Goal: Information Seeking & Learning: Learn about a topic

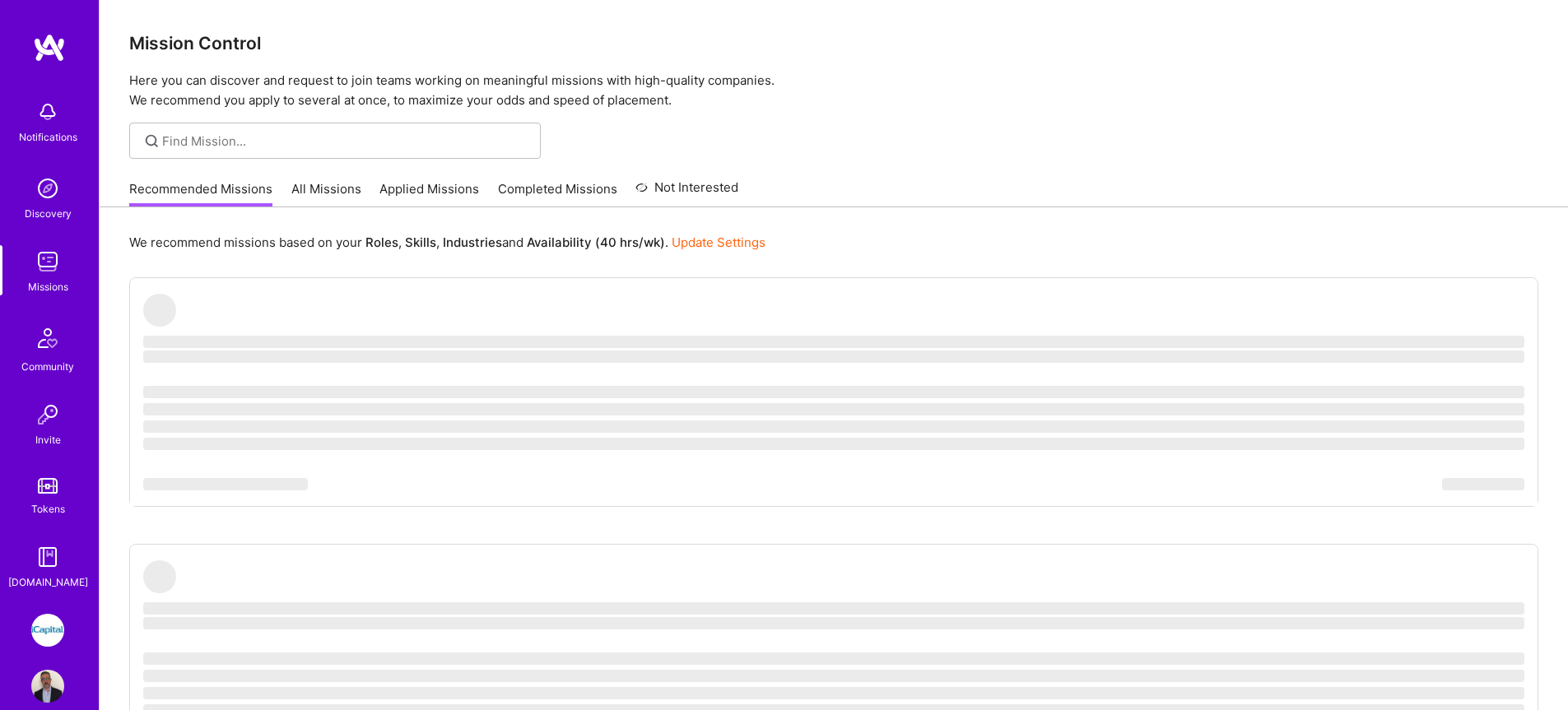
click at [300, 186] on link "All Missions" at bounding box center [326, 194] width 70 height 27
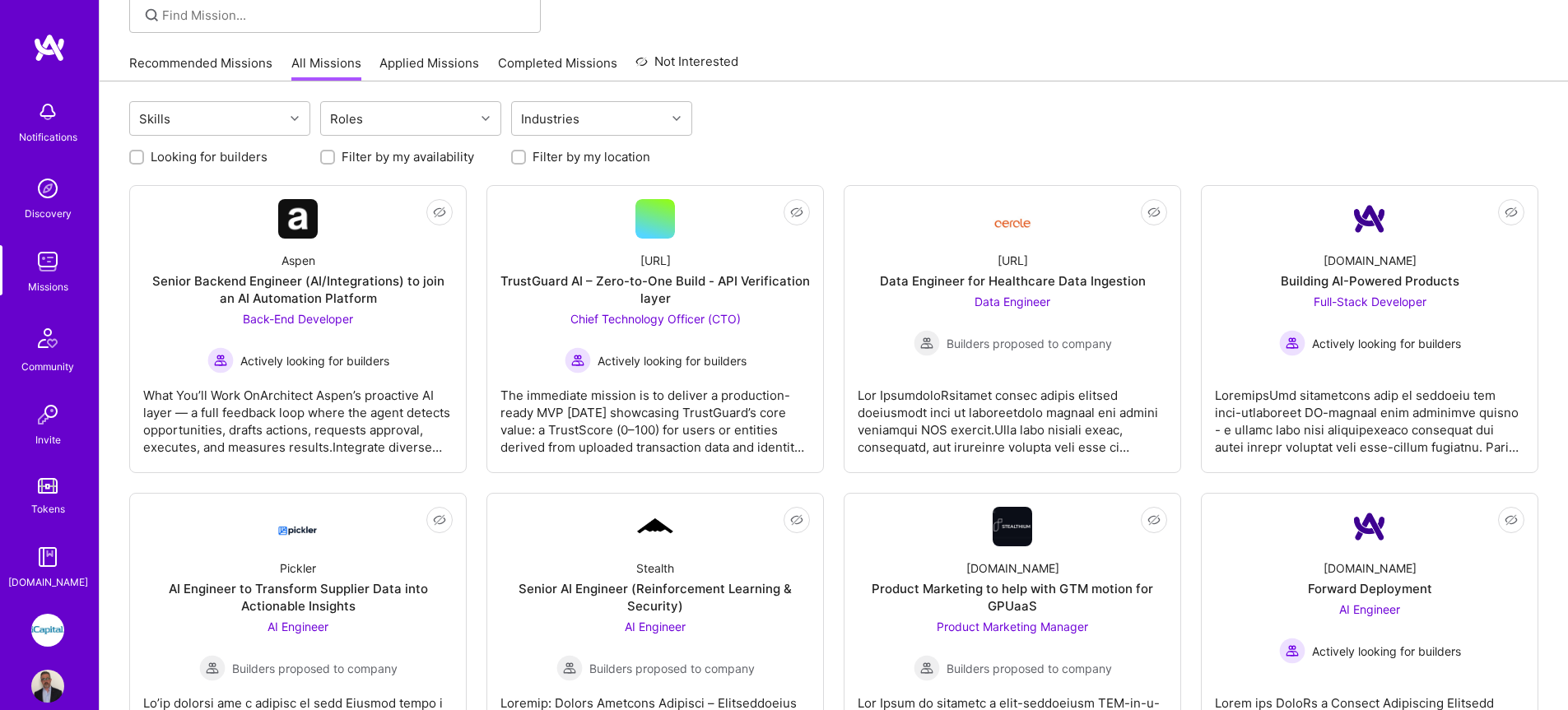
scroll to position [122, 0]
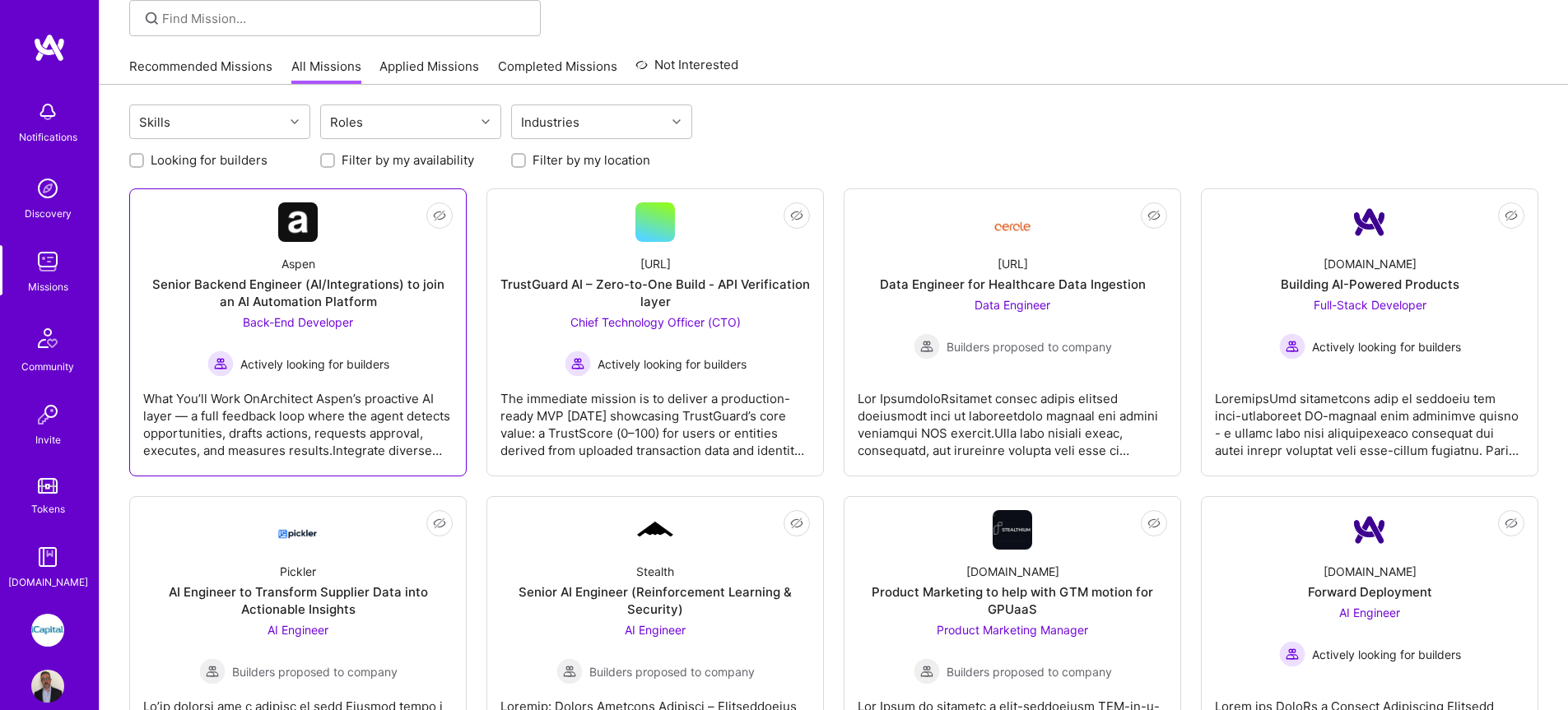
click at [282, 319] on span "Back-End Developer" at bounding box center [298, 322] width 110 height 14
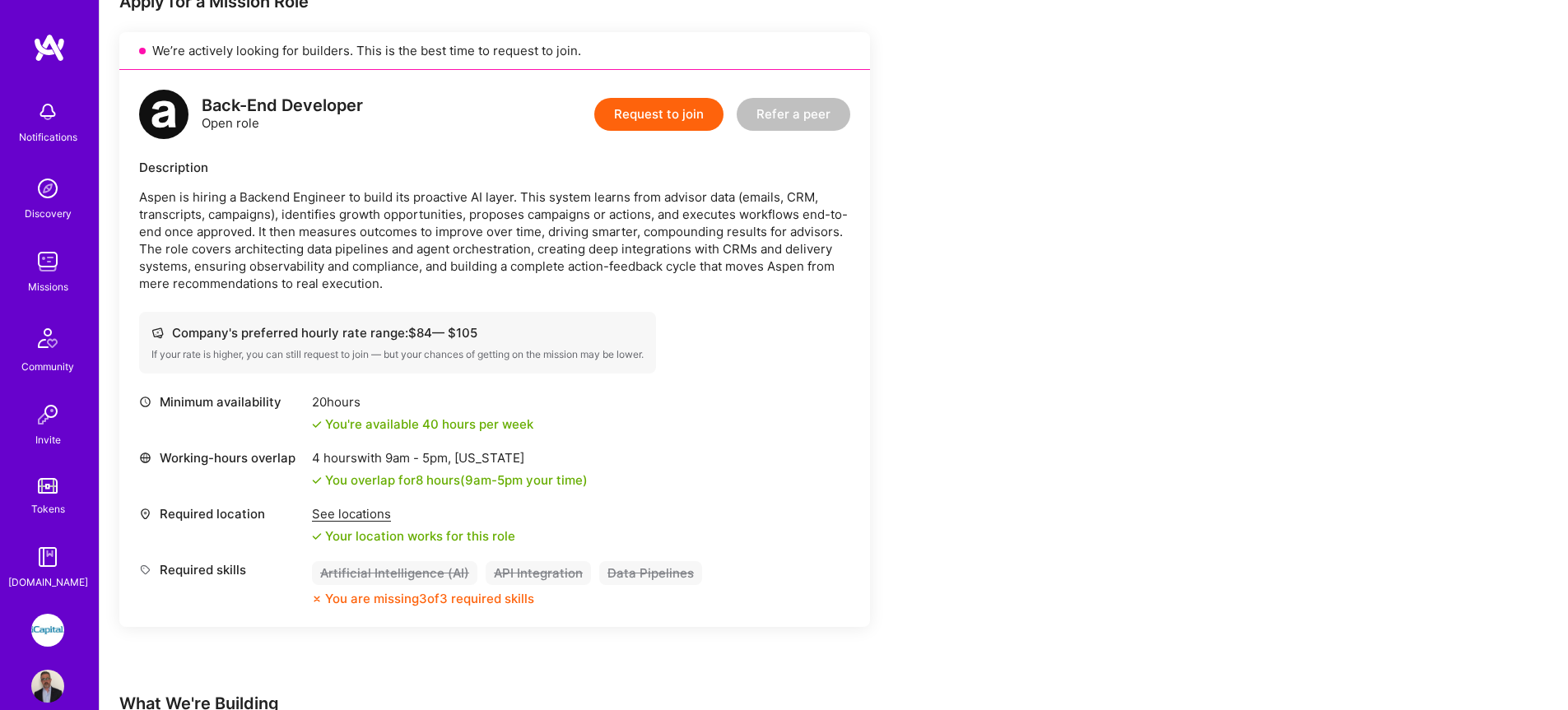
scroll to position [361, 0]
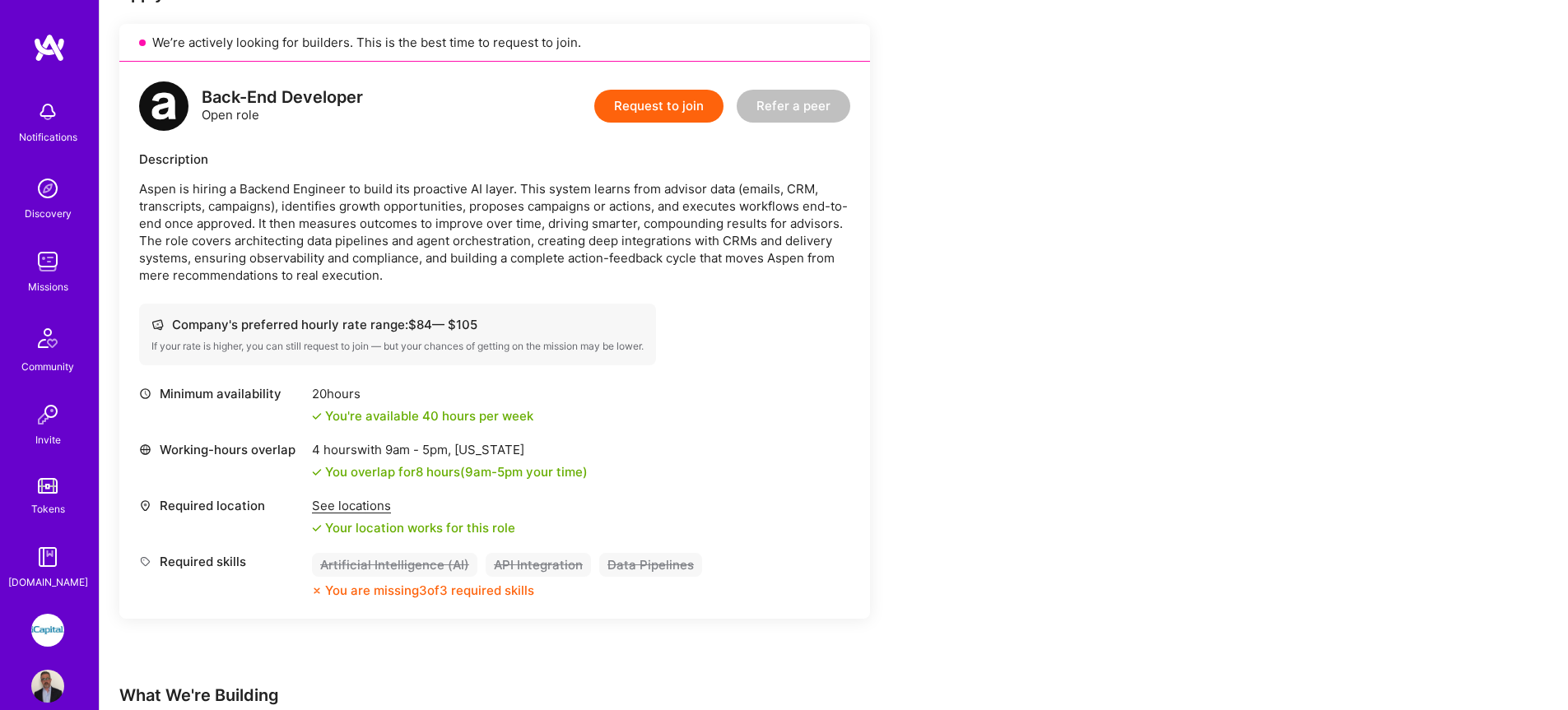
click at [52, 256] on img at bounding box center [48, 262] width 33 height 33
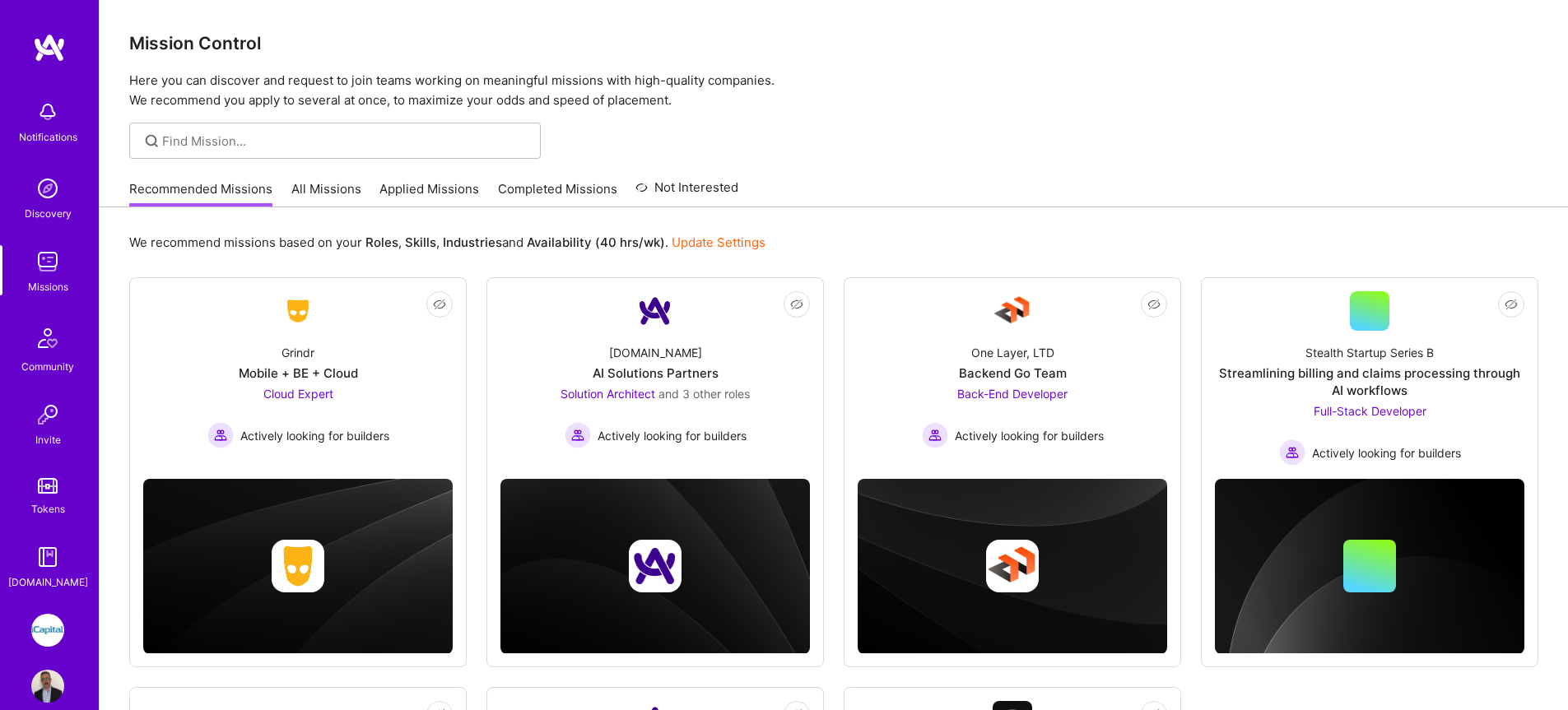
click at [312, 192] on link "All Missions" at bounding box center [326, 194] width 70 height 27
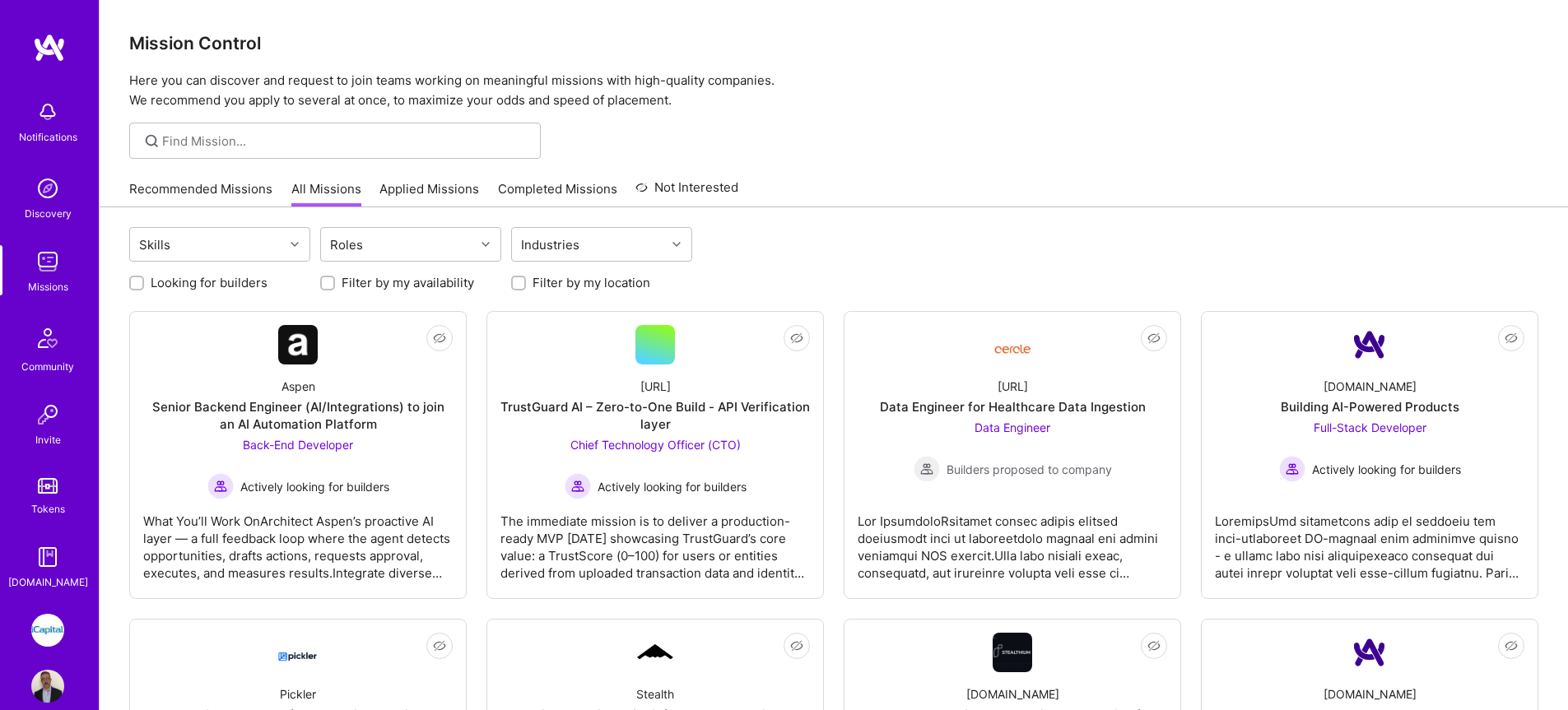
click at [220, 188] on link "Recommended Missions" at bounding box center [200, 194] width 143 height 27
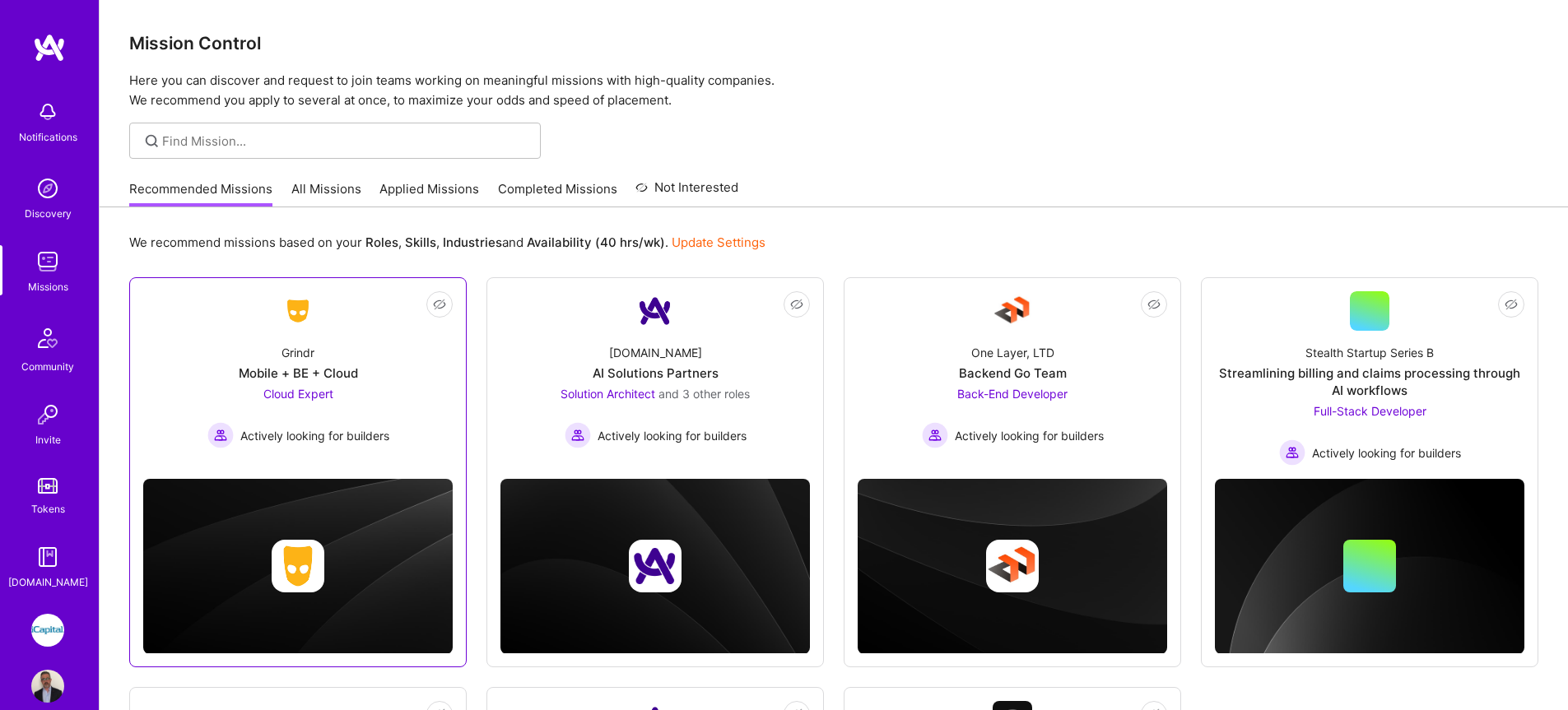
click at [407, 352] on div "Grindr Mobile + BE + Cloud Cloud Expert Actively looking for builders" at bounding box center [298, 390] width 310 height 118
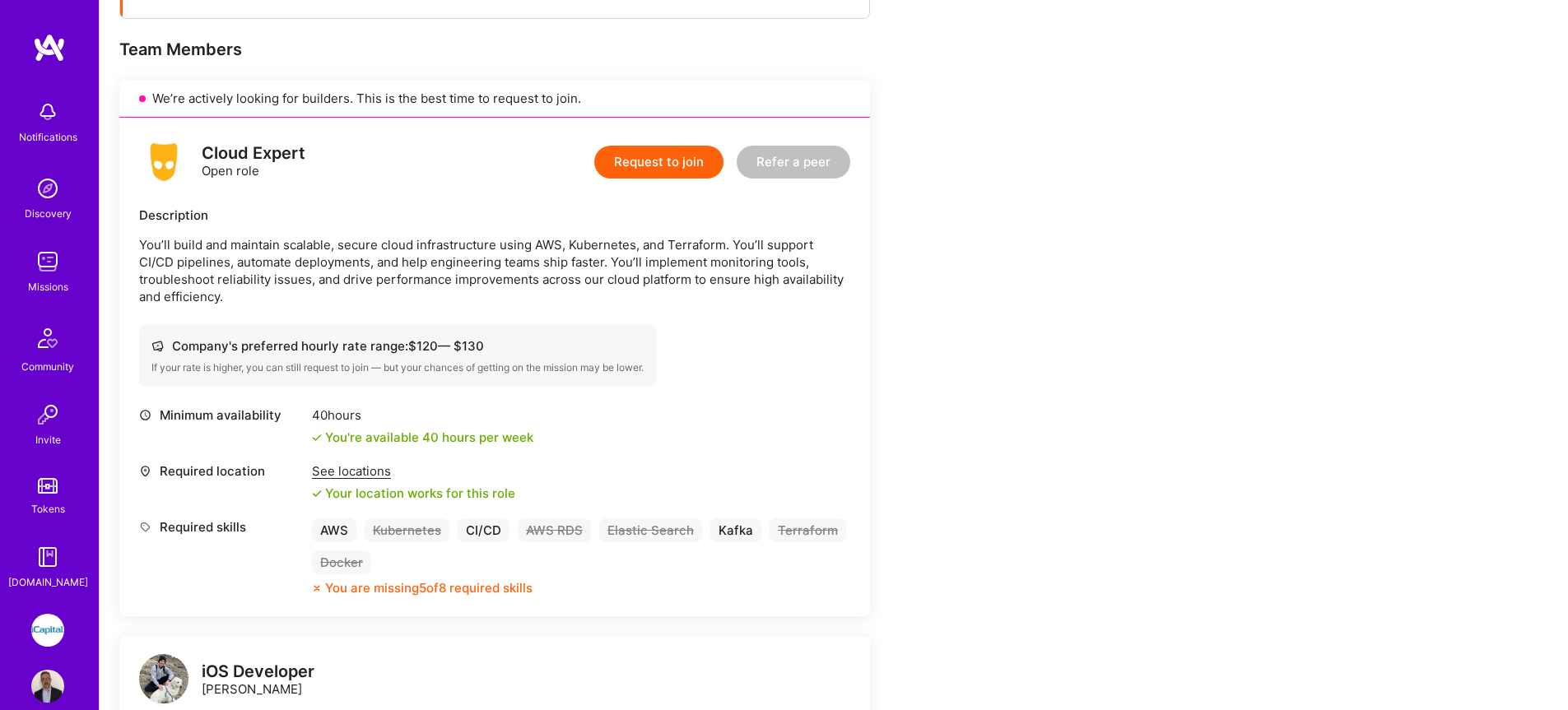
scroll to position [358, 0]
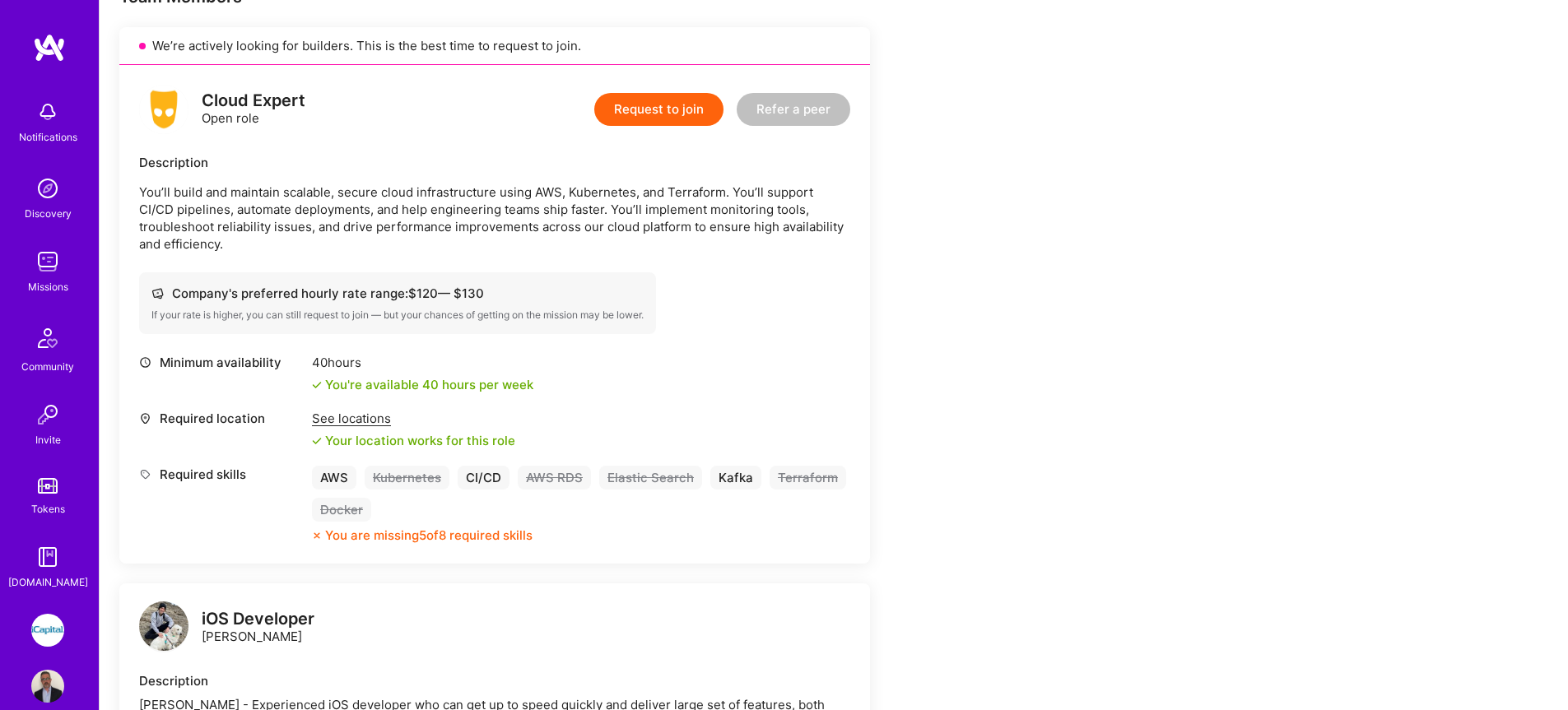
click at [35, 258] on img at bounding box center [48, 262] width 33 height 33
